Goal: Check status: Check status

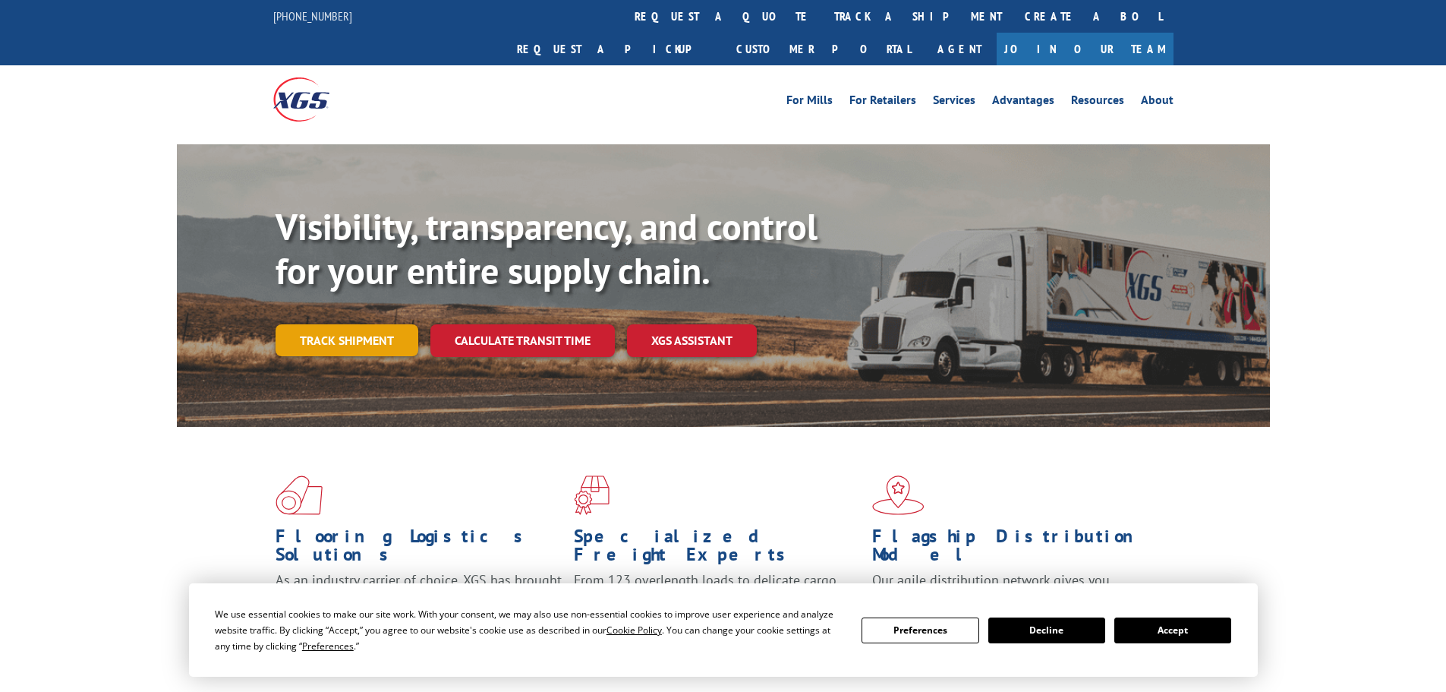
click at [377, 324] on link "Track shipment" at bounding box center [347, 340] width 143 height 32
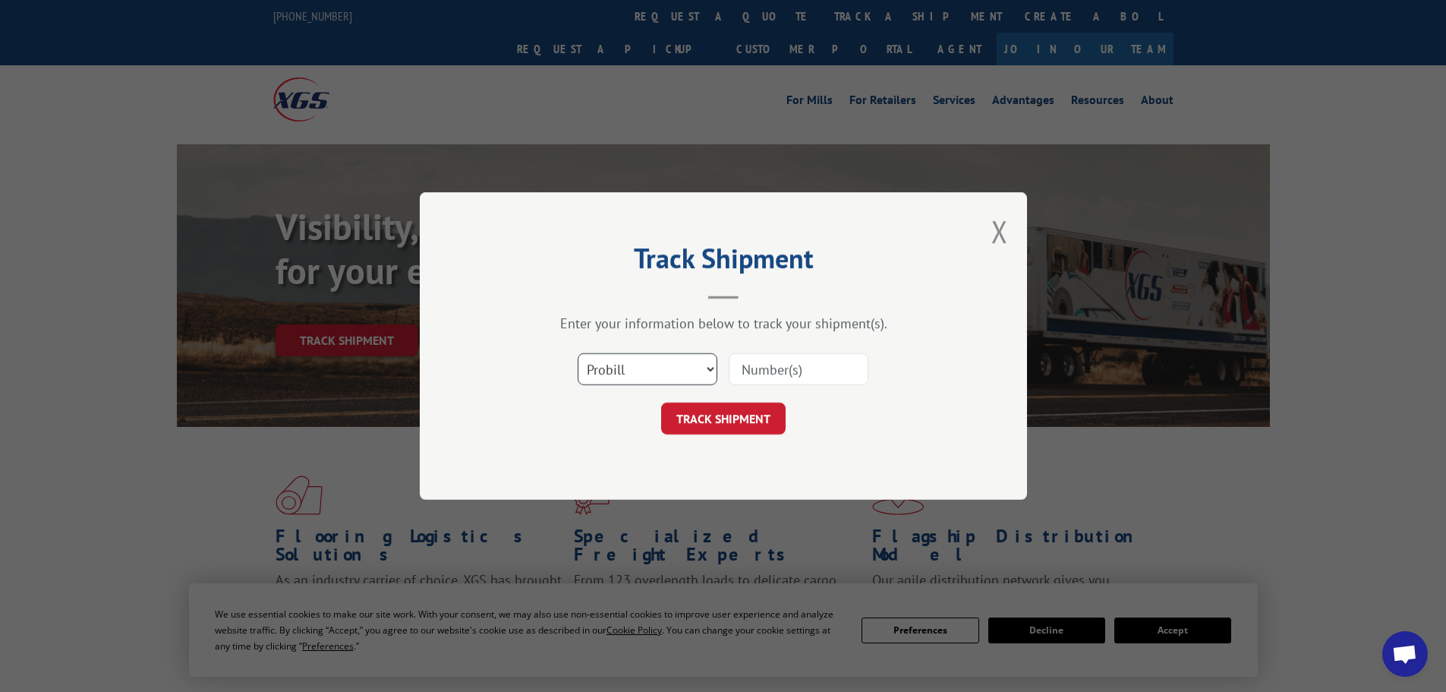
click at [692, 363] on select "Select category... Probill BOL PO" at bounding box center [648, 369] width 140 height 32
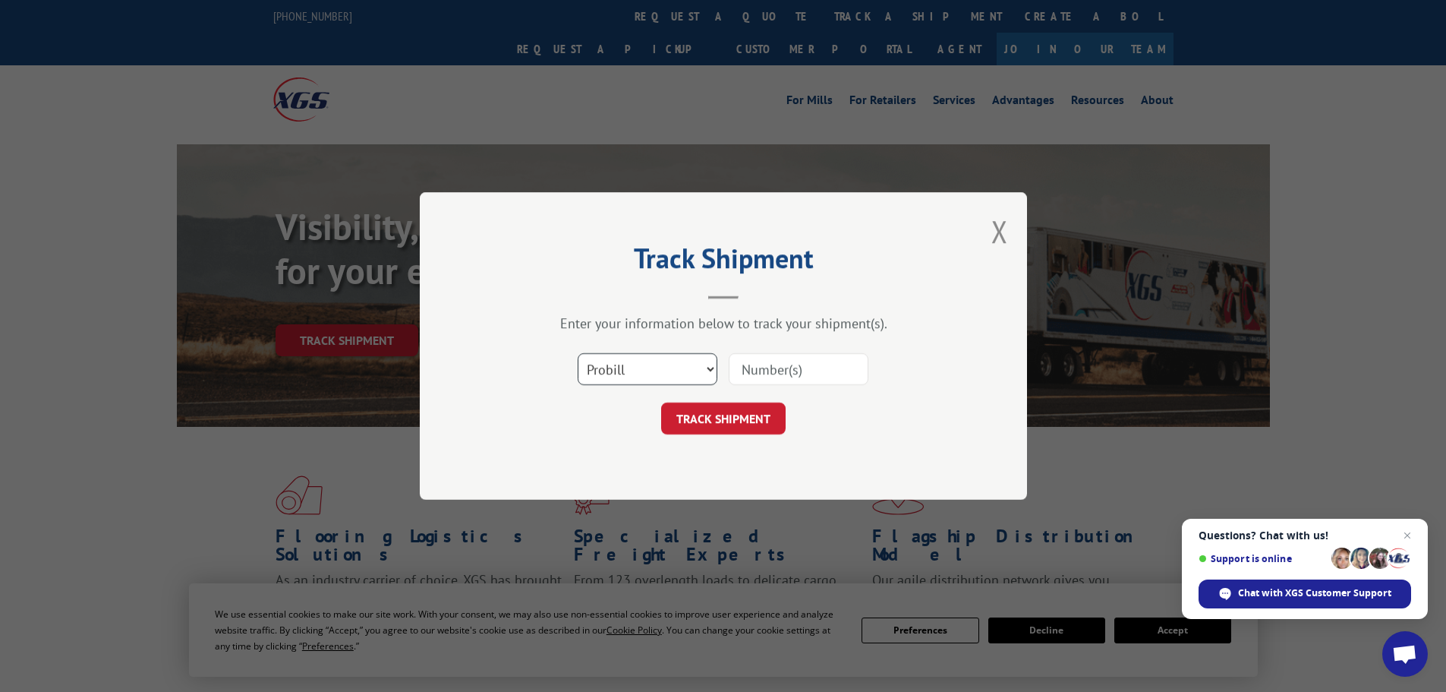
select select "bol"
click at [578, 353] on select "Select category... Probill BOL PO" at bounding box center [648, 369] width 140 height 32
click at [774, 372] on input at bounding box center [799, 369] width 140 height 32
paste input "6003014"
type input "6003014"
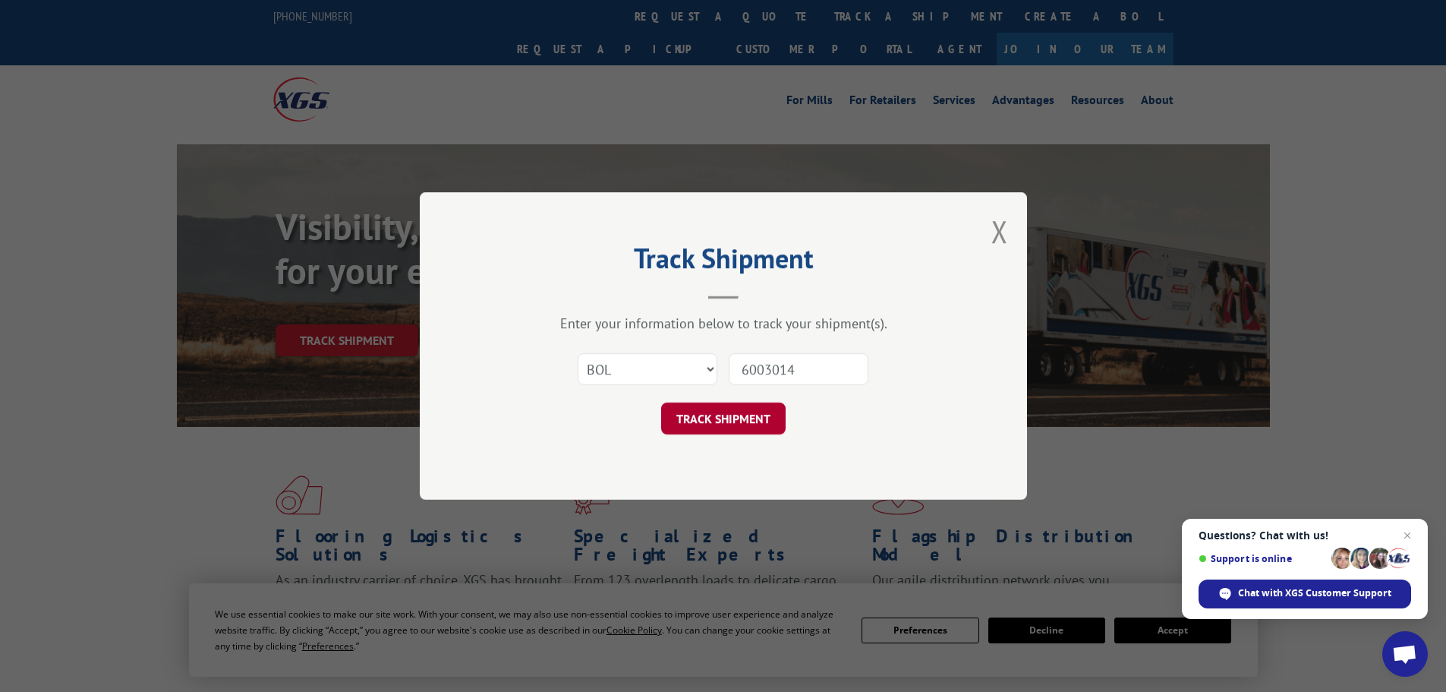
click at [678, 414] on button "TRACK SHIPMENT" at bounding box center [723, 418] width 124 height 32
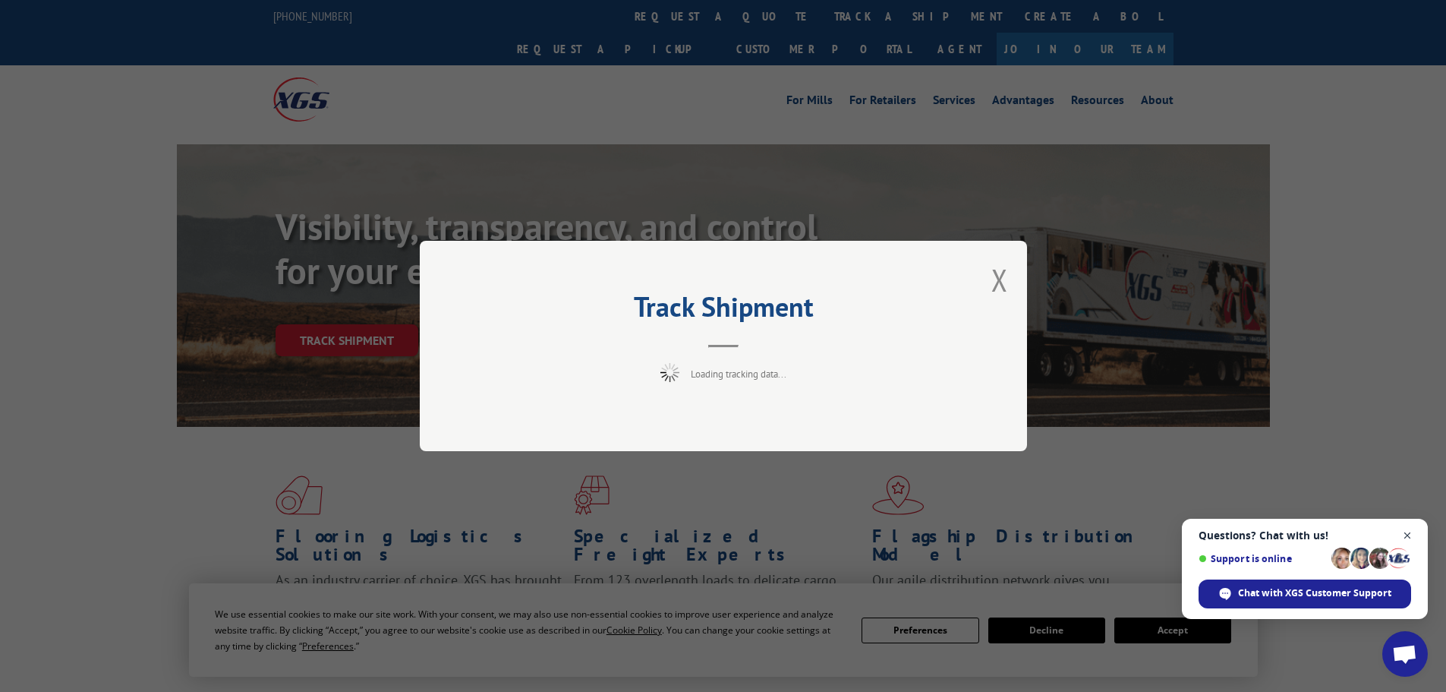
click at [1404, 531] on span "Open chat" at bounding box center [1407, 535] width 19 height 19
